Goal: Find specific page/section: Find specific page/section

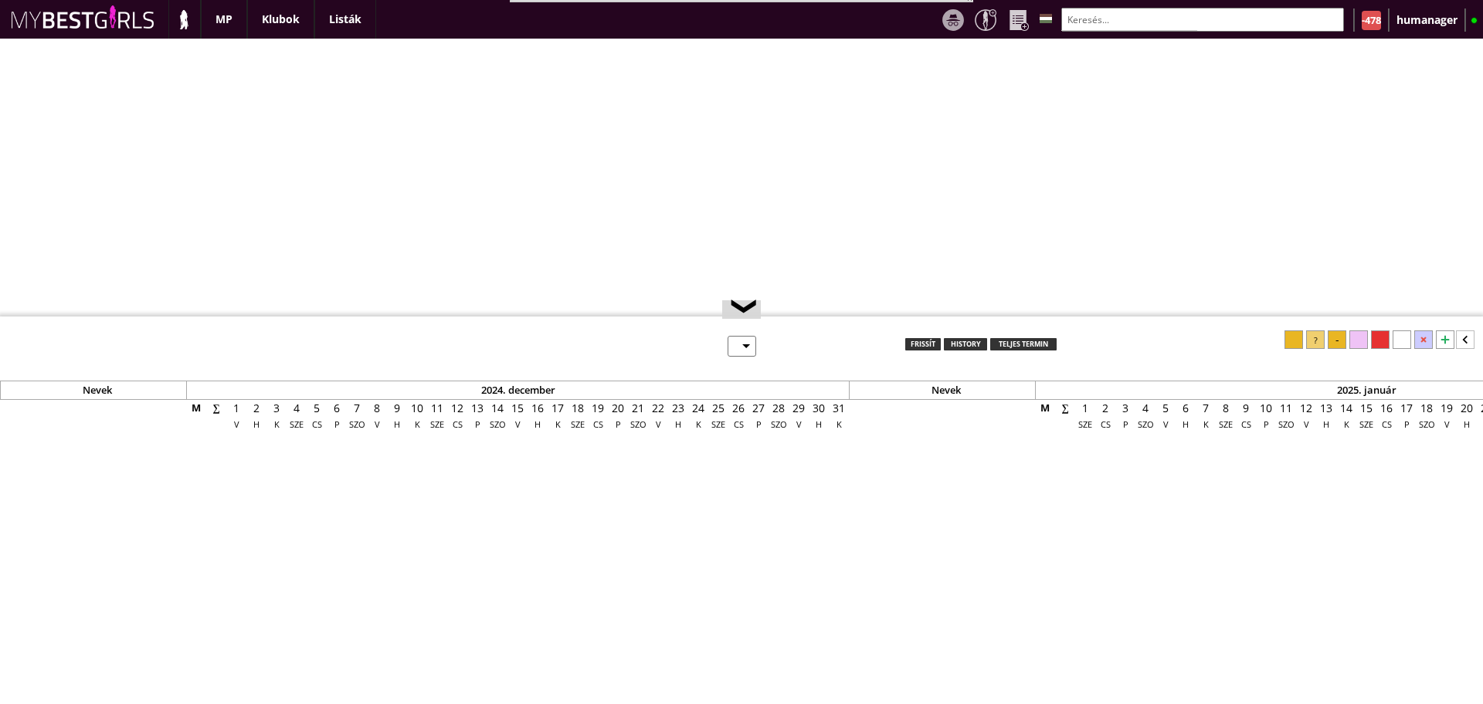
select select "0"
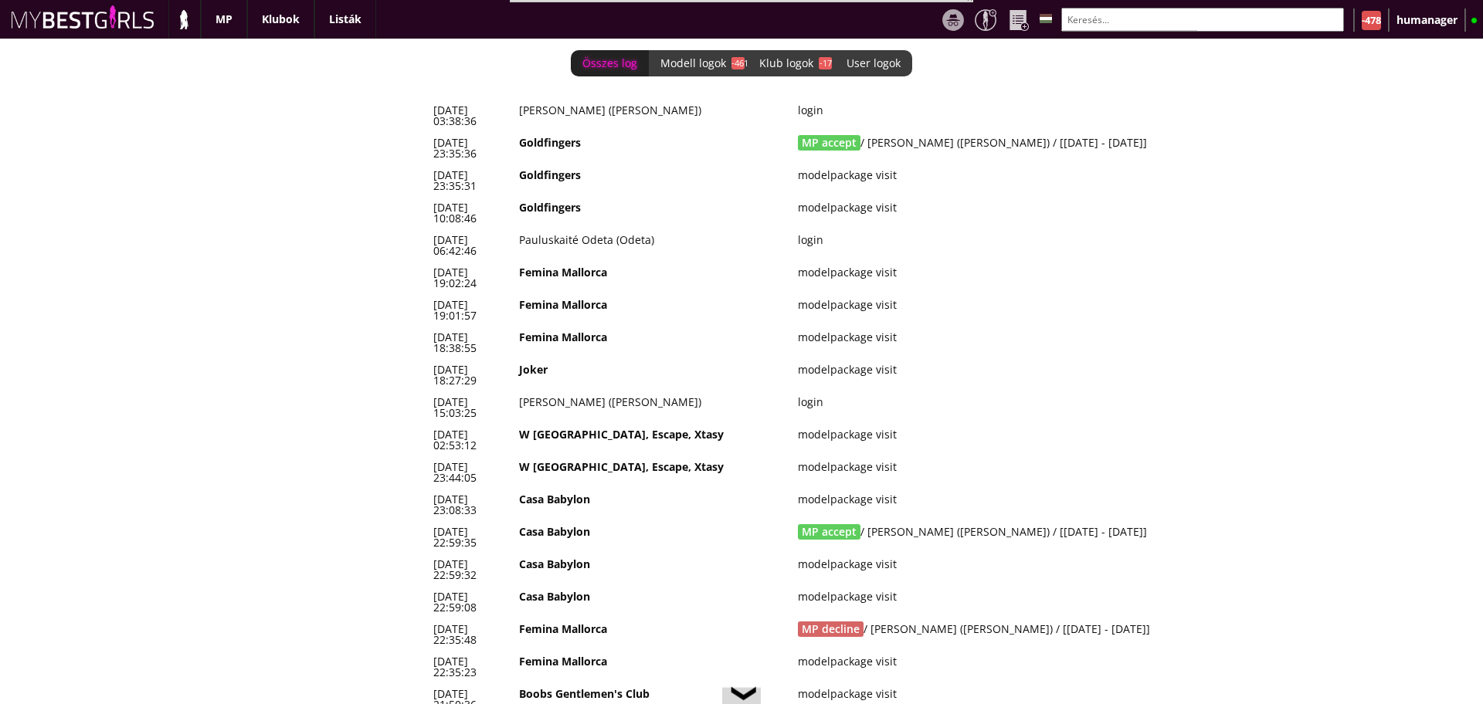
scroll to position [0, 6527]
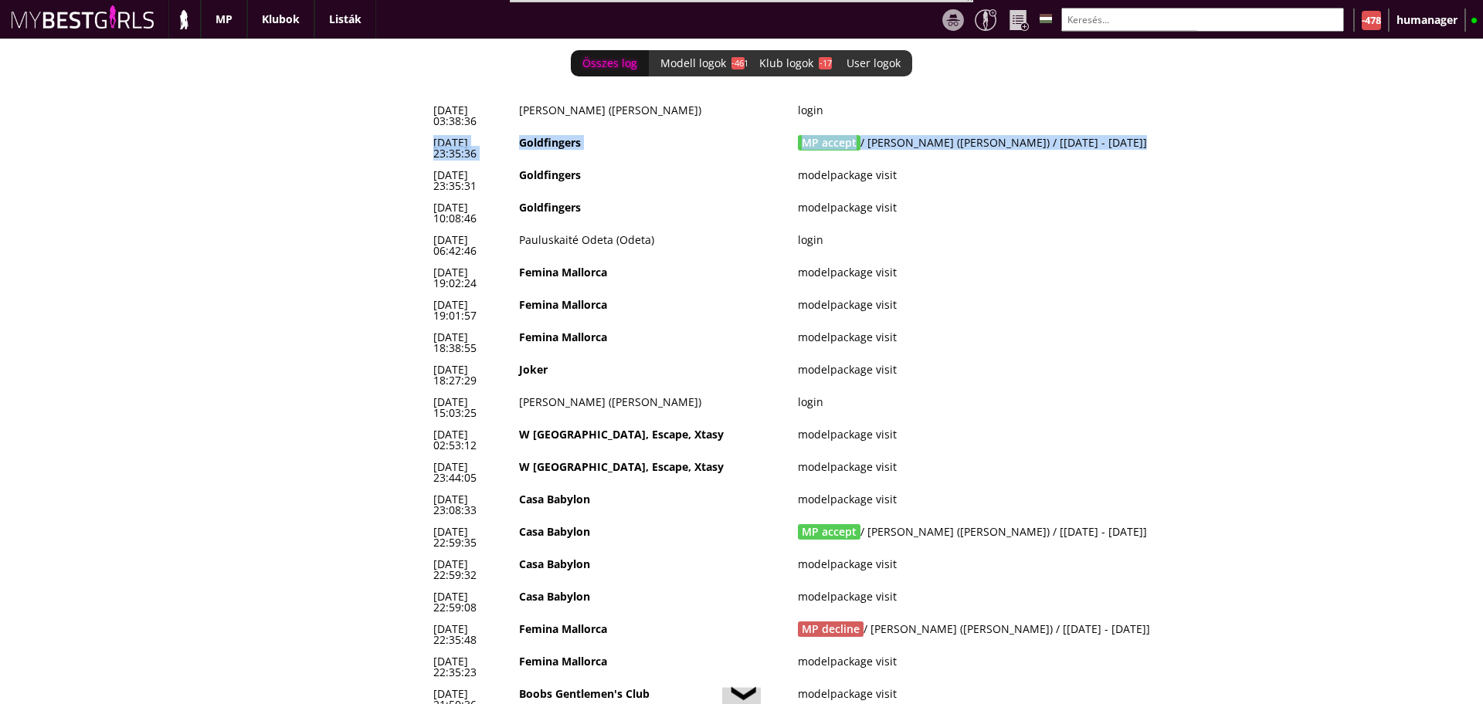
drag, startPoint x: 1122, startPoint y: 134, endPoint x: 436, endPoint y: 141, distance: 686.7
click at [436, 141] on tr "2025-08-17 23:35:36 Goldfingers MP accept / Szabó Tunde (Vivien) / [2025-09-05 …" at bounding box center [845, 148] width 834 height 32
copy tr "2025-08-17 23:35:36 Goldfingers MP accept / Szabó Tunde (Vivien) / [2025-09-05 …"
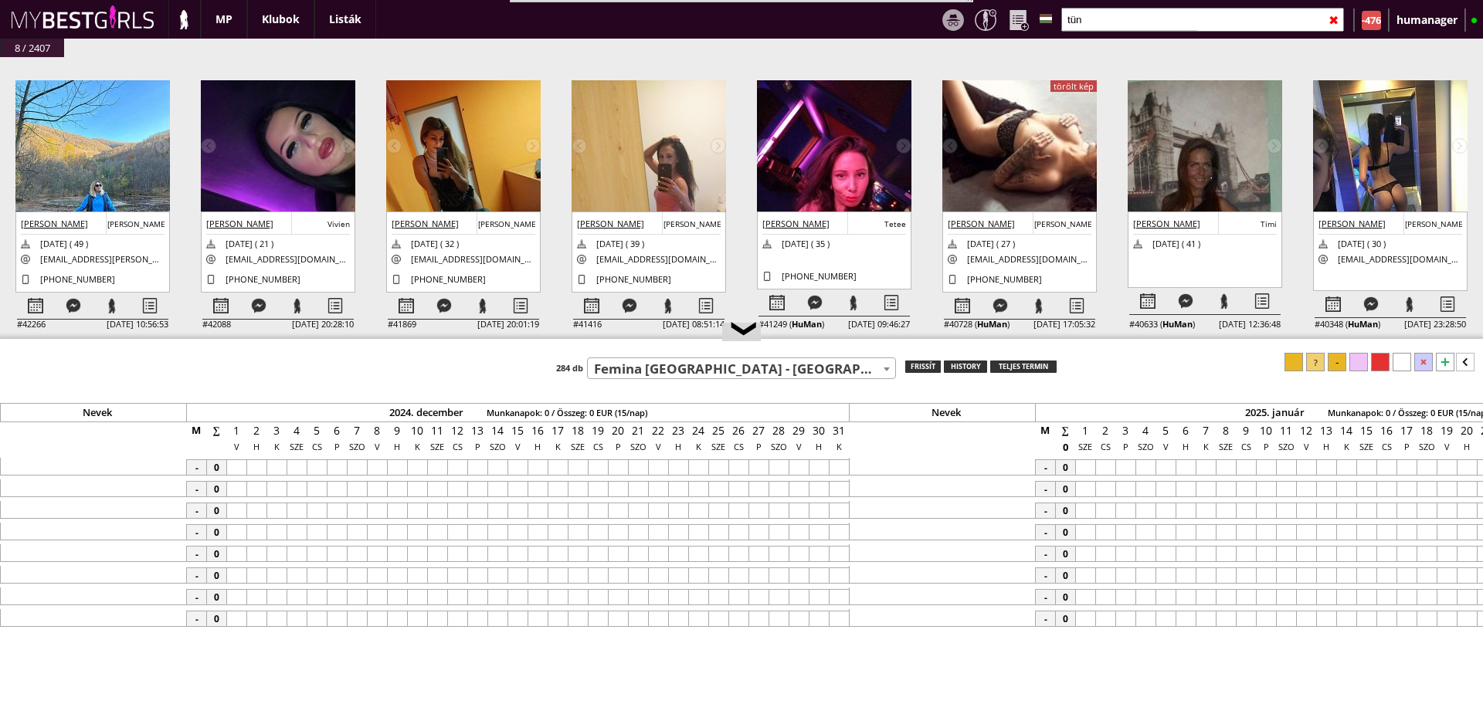
select select "783"
type input "t"
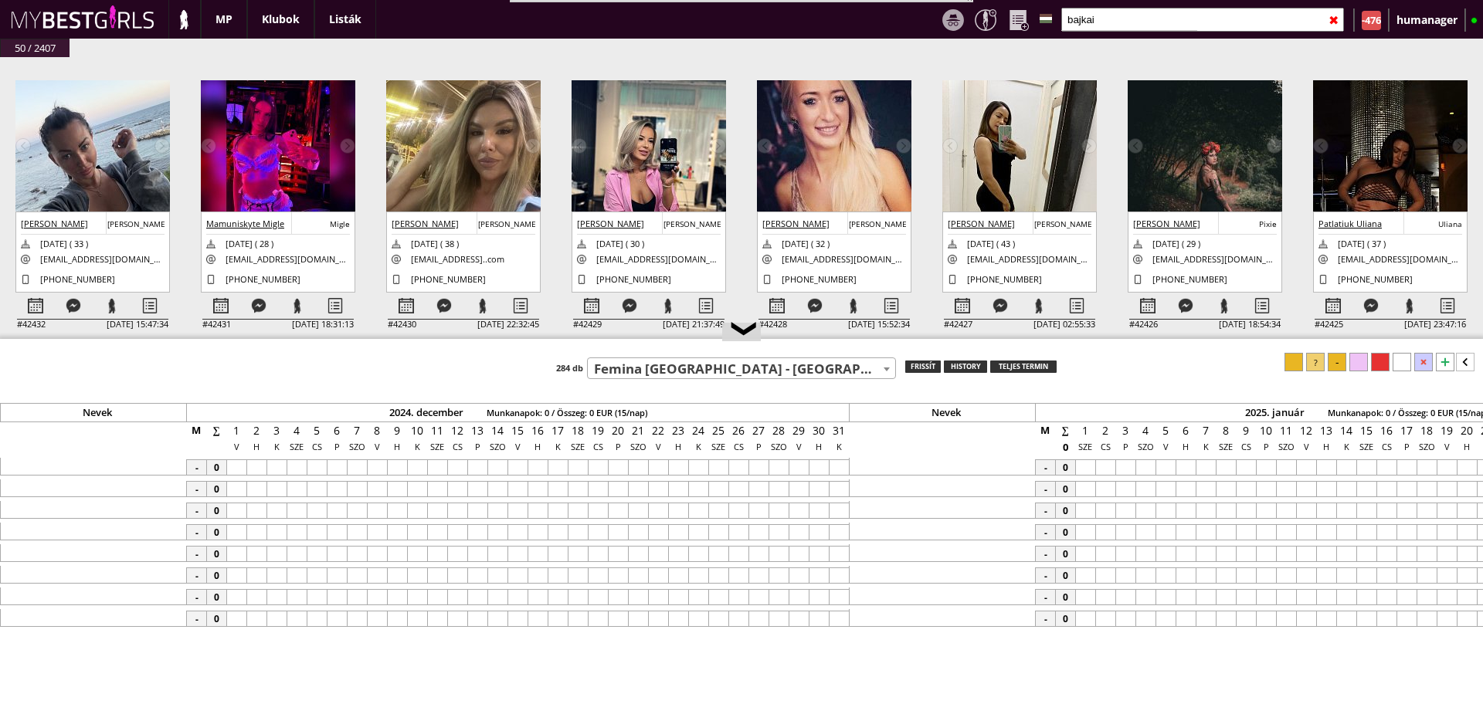
scroll to position [0, 6466]
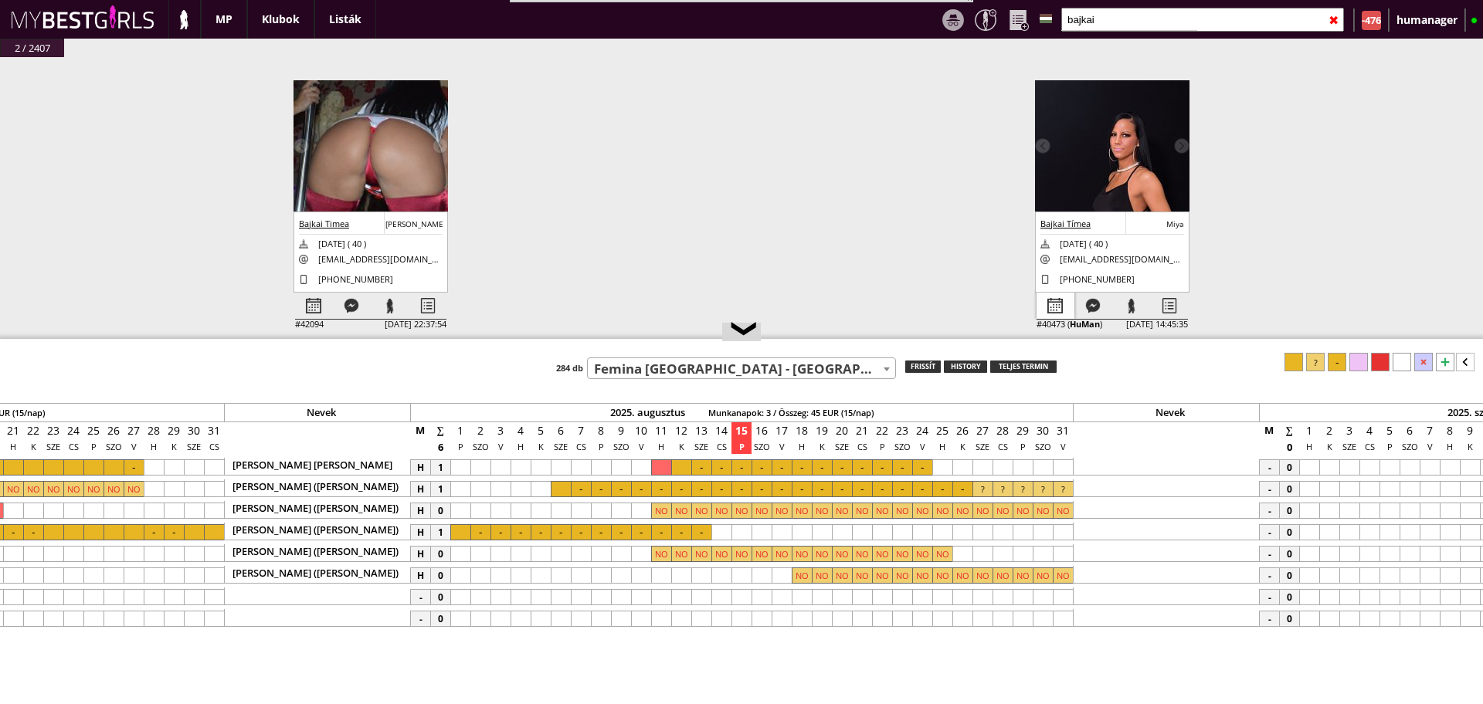
type input "bajkai"
click at [1048, 305] on div at bounding box center [1056, 306] width 38 height 27
select select "0"
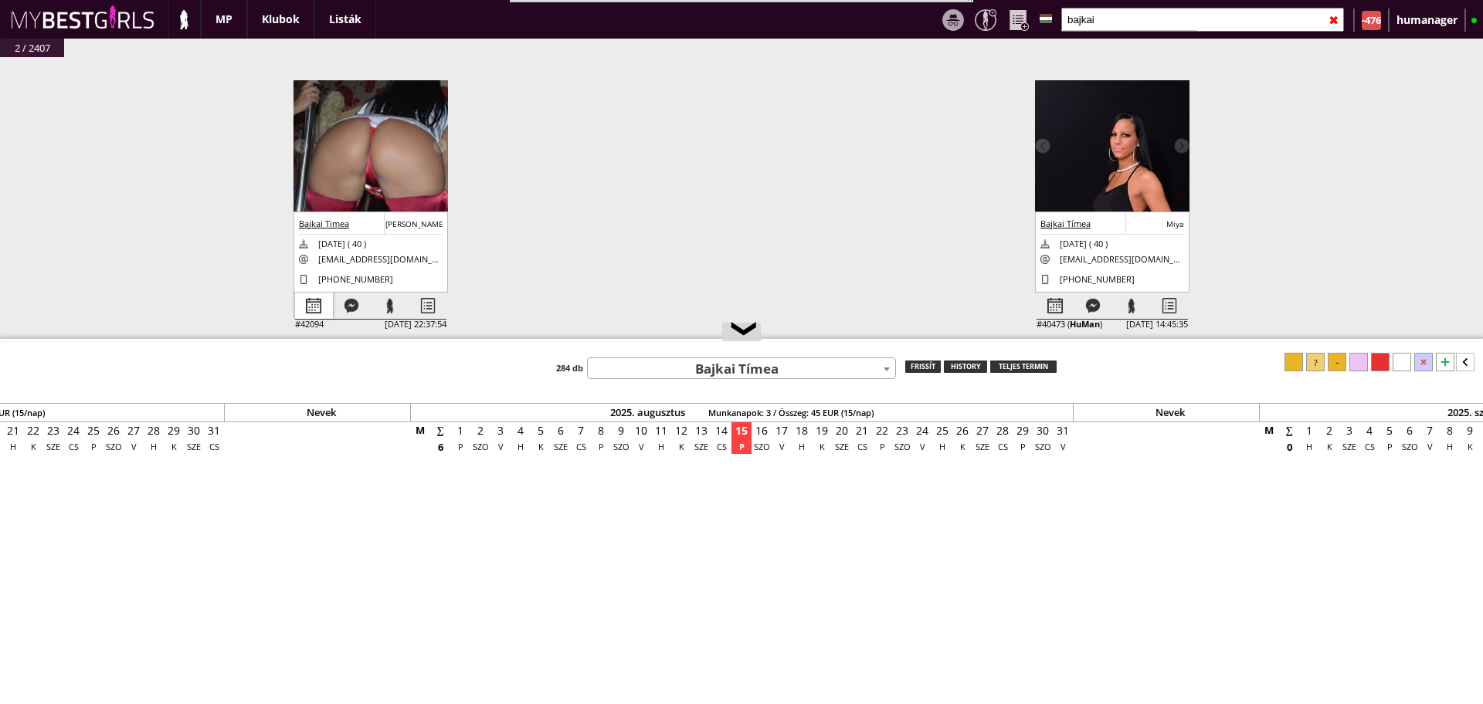
click at [321, 303] on div at bounding box center [314, 306] width 38 height 27
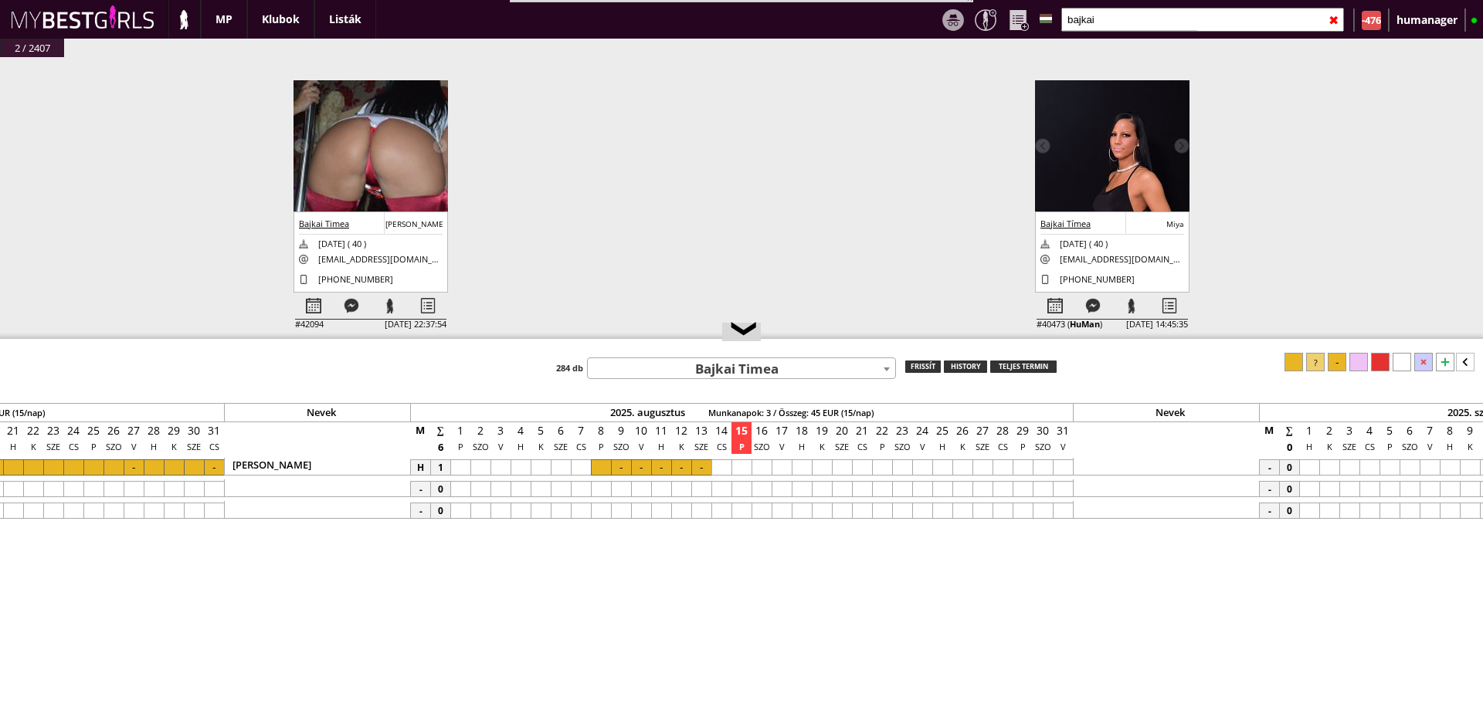
click at [883, 466] on div at bounding box center [882, 468] width 20 height 16
click at [1058, 463] on div at bounding box center [1063, 468] width 20 height 16
click at [1318, 359] on div at bounding box center [1315, 362] width 19 height 19
click at [1132, 15] on input "bajkai" at bounding box center [1202, 20] width 283 height 24
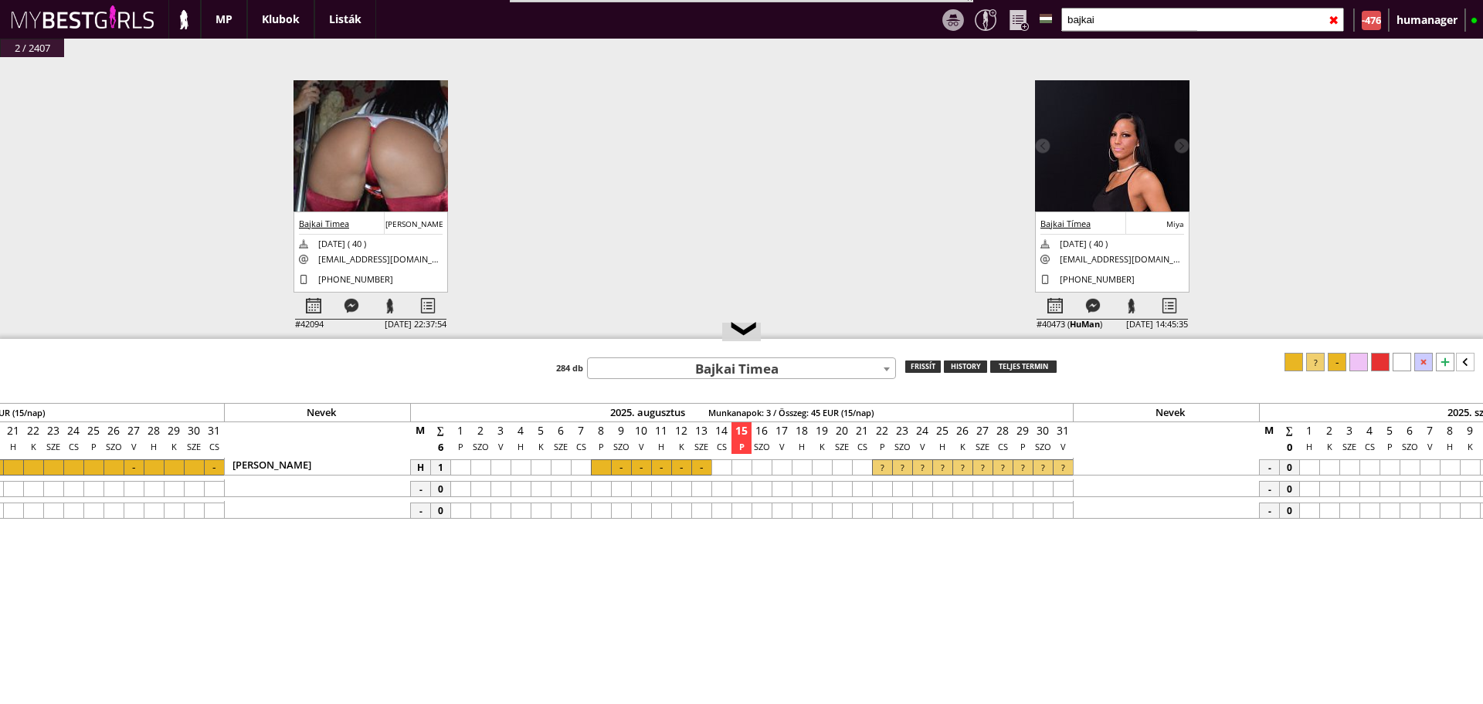
click at [1132, 15] on input "bajkai" at bounding box center [1202, 20] width 283 height 24
type input "trogmay"
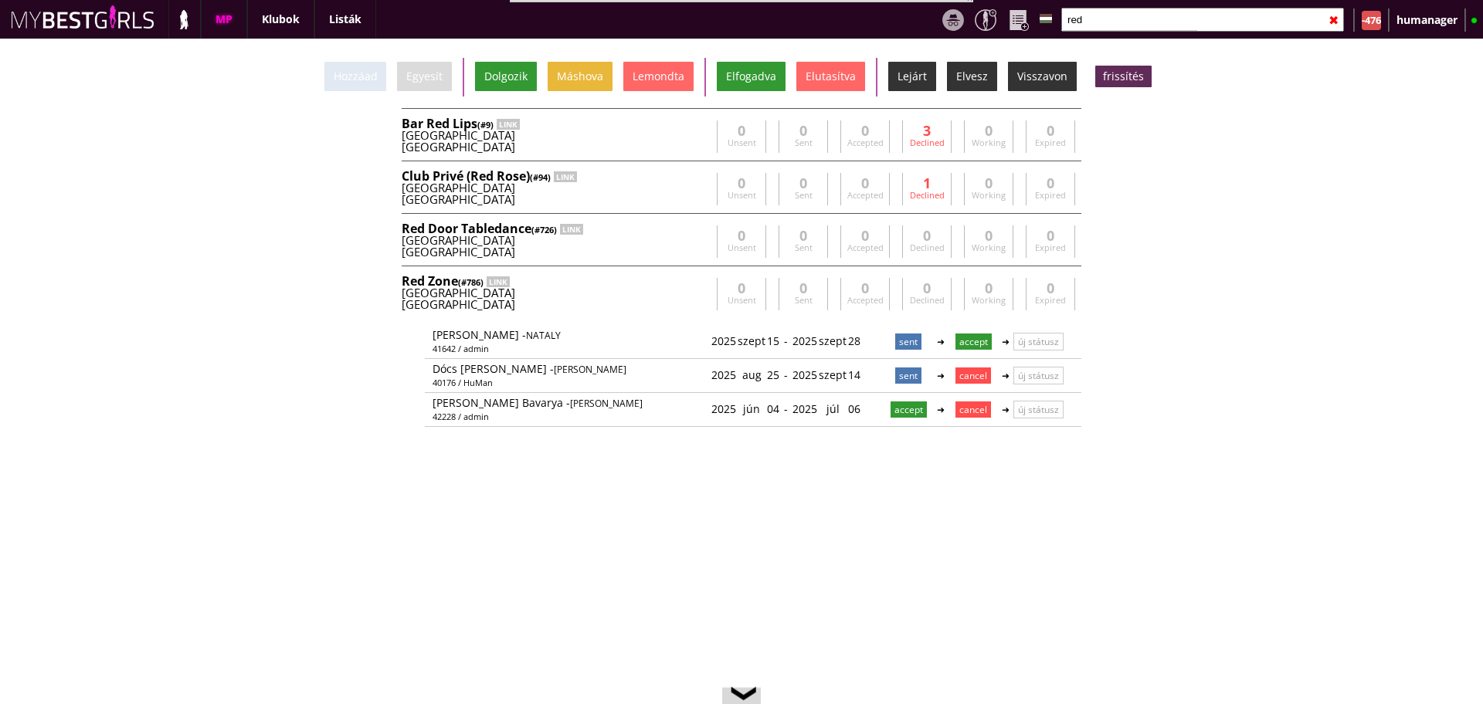
drag, startPoint x: 0, startPoint y: 0, endPoint x: 1145, endPoint y: 23, distance: 1145.7
click at [1145, 23] on input "red" at bounding box center [1202, 20] width 283 height 24
type input "r"
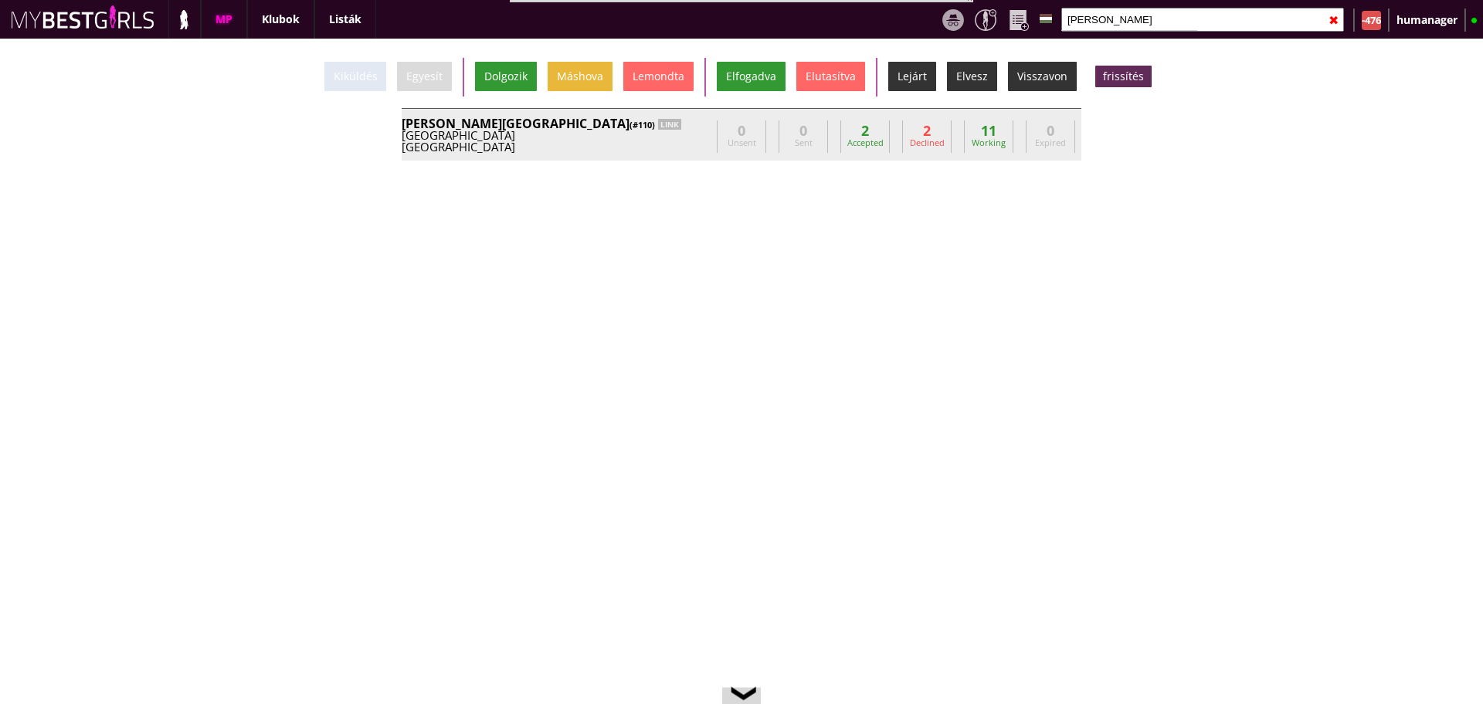
type input "bever"
click at [680, 131] on div "Austria" at bounding box center [556, 136] width 309 height 12
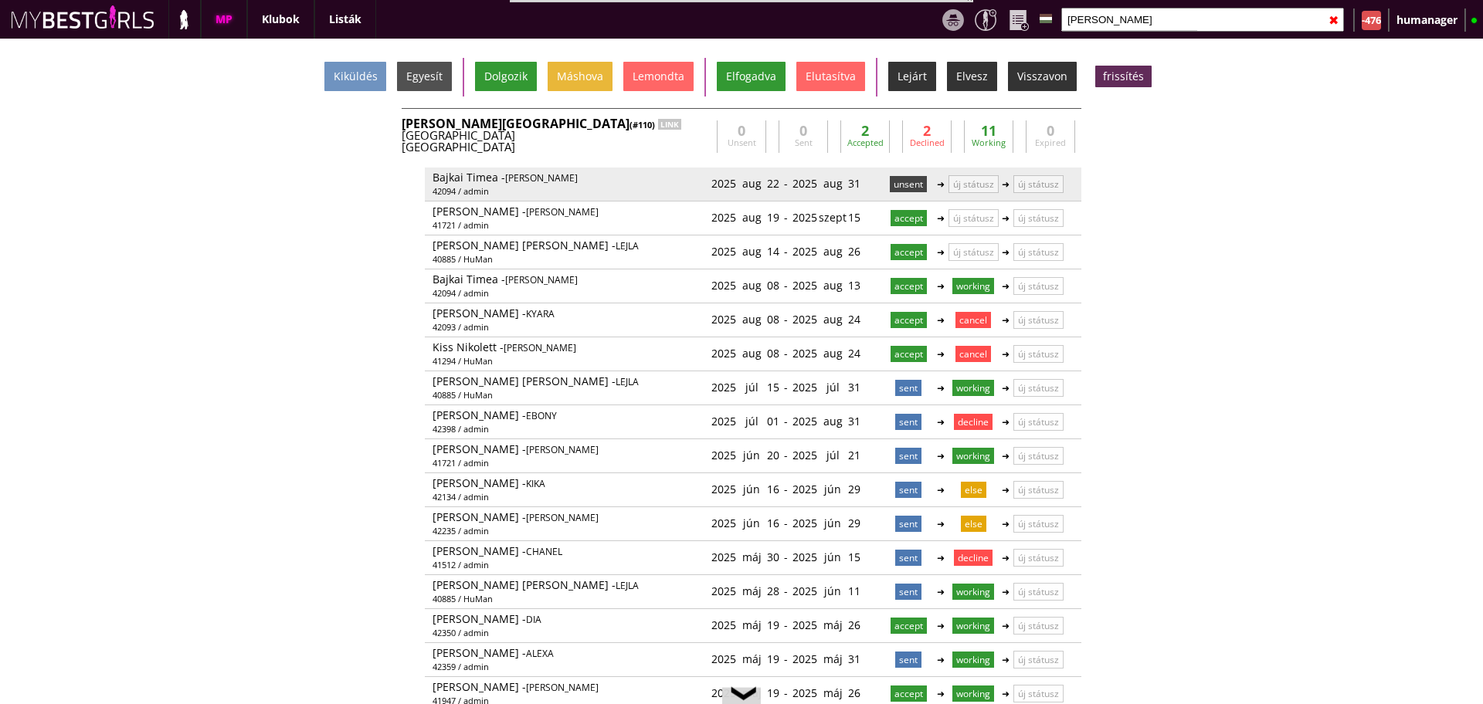
click at [893, 189] on p "unsent" at bounding box center [908, 184] width 37 height 16
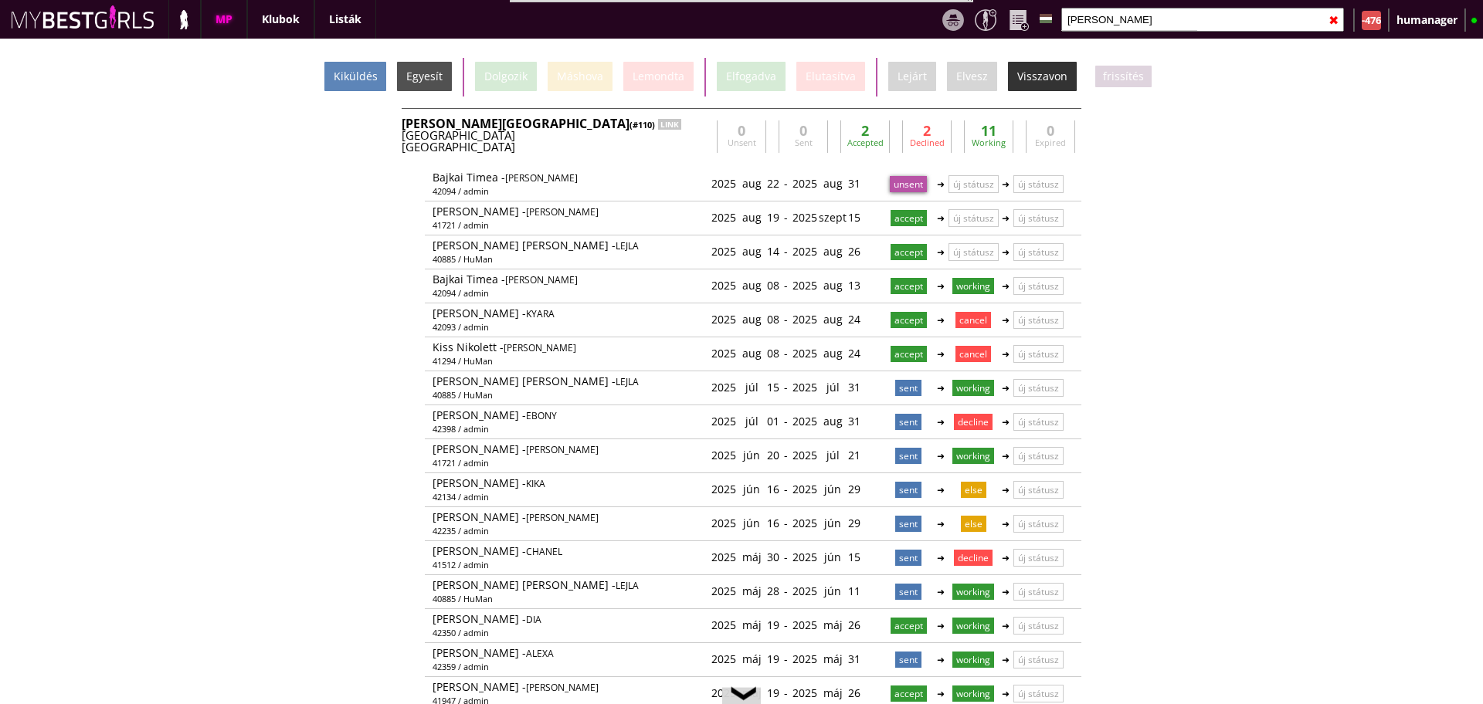
click at [361, 64] on div "Kiküldés" at bounding box center [355, 76] width 62 height 29
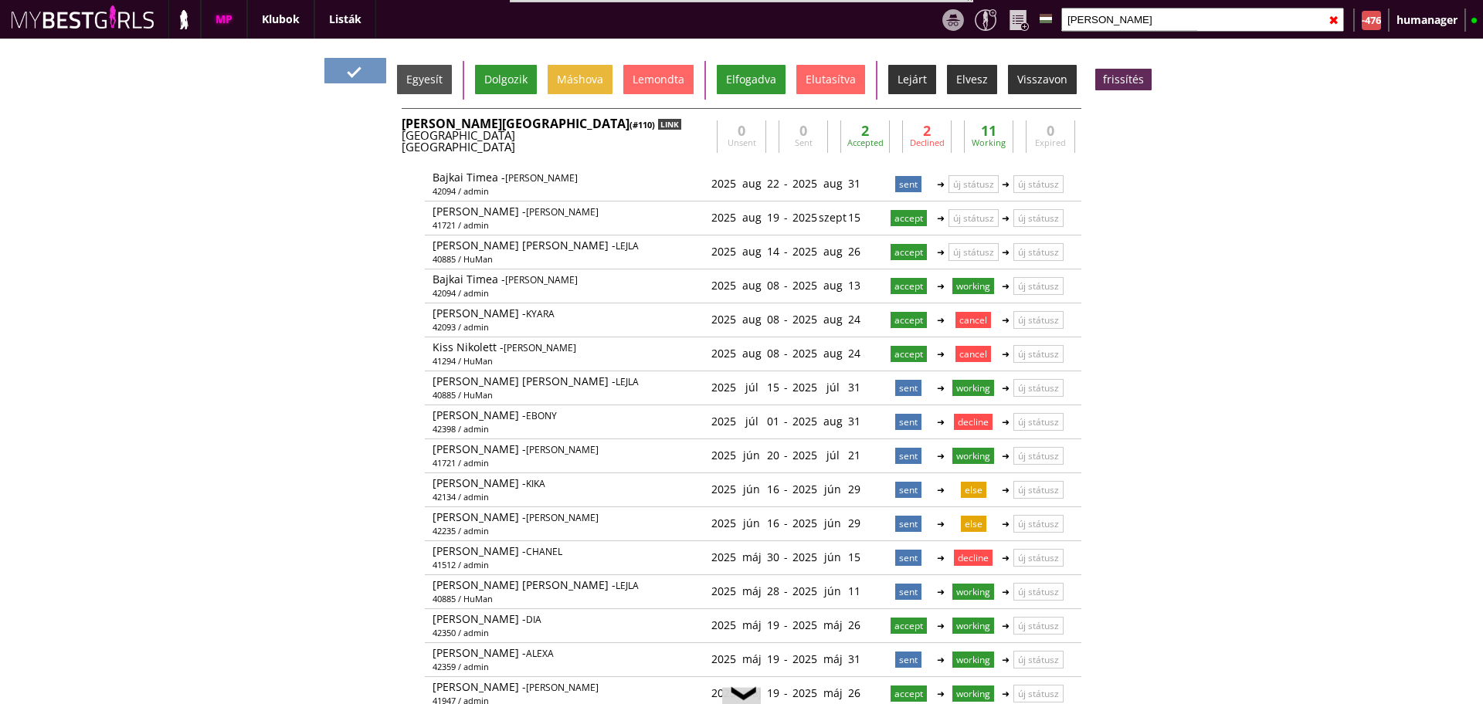
click at [658, 126] on div "LINK" at bounding box center [669, 124] width 23 height 11
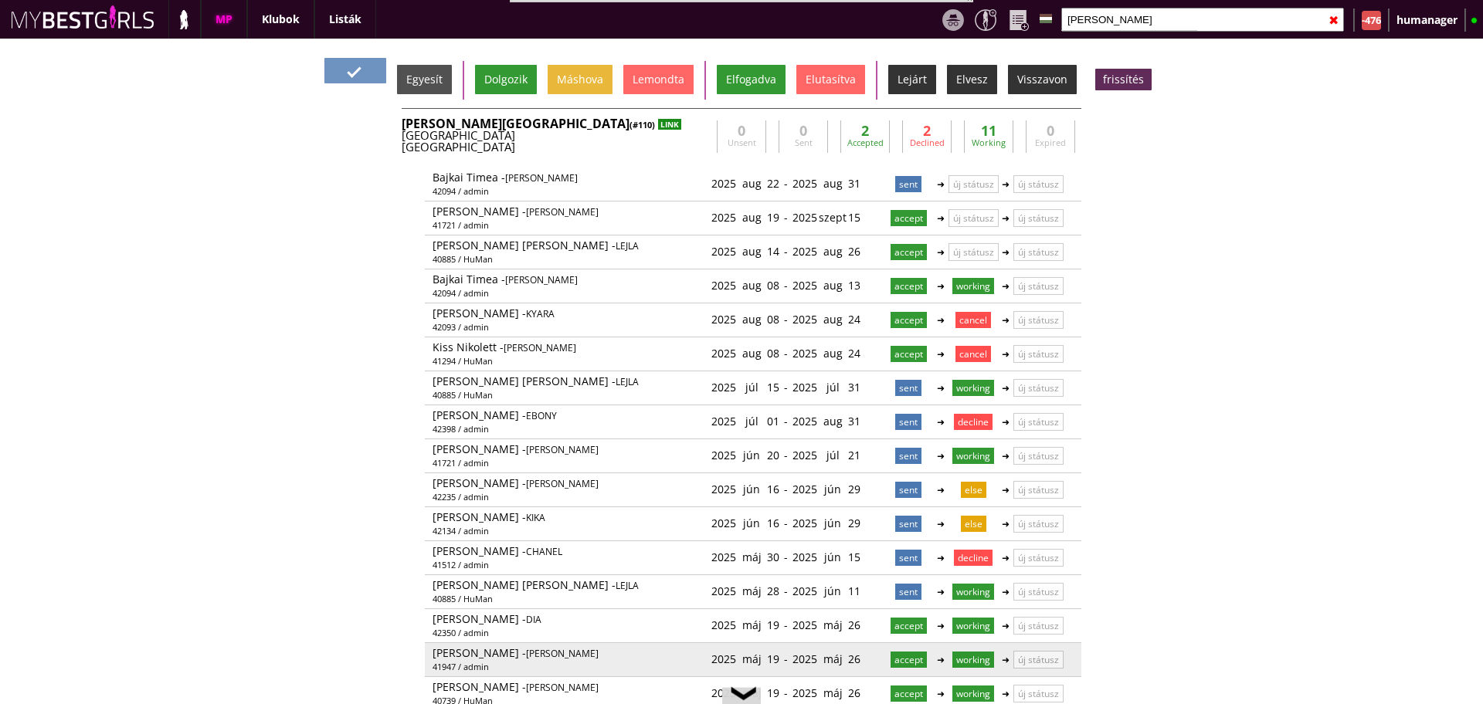
scroll to position [34, 0]
